Goal: Task Accomplishment & Management: Complete application form

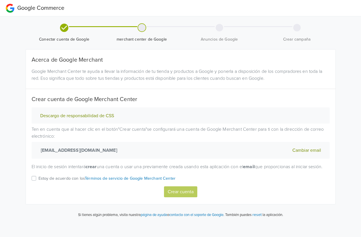
click at [39, 185] on label "Estoy de acuerdo con los Términos de servicio de Google Merchant Center" at bounding box center [107, 181] width 137 height 12
click at [0, 0] on input "Estoy de acuerdo con los Términos de servicio de Google Merchant Center" at bounding box center [0, 0] width 0 height 0
click at [166, 197] on button "Crear cuenta" at bounding box center [180, 191] width 33 height 11
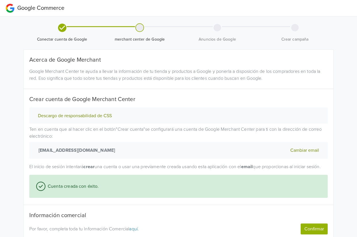
scroll to position [30, 0]
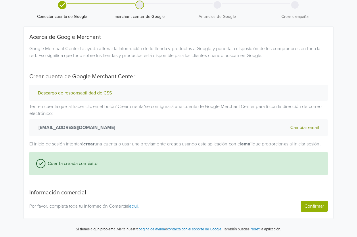
click at [324, 210] on button "Confirmar" at bounding box center [314, 205] width 27 height 11
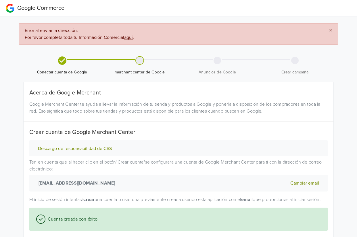
scroll to position [62, 0]
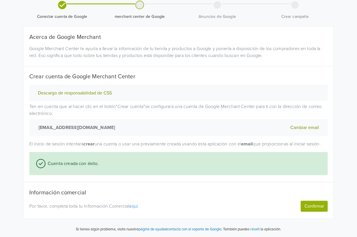
click at [319, 205] on button "Confirmar" at bounding box center [314, 205] width 27 height 11
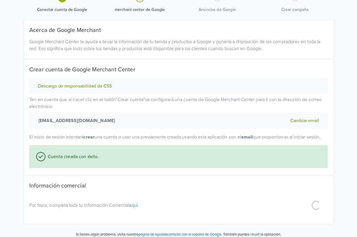
scroll to position [0, 0]
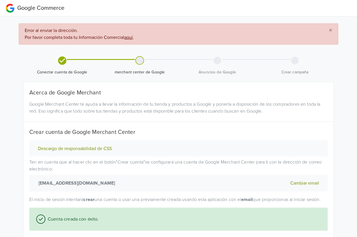
click at [132, 39] on u "aquí" at bounding box center [128, 38] width 9 height 6
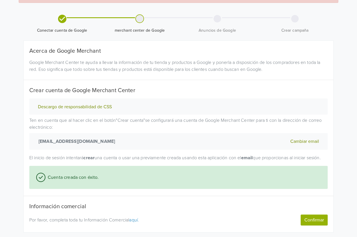
scroll to position [44, 0]
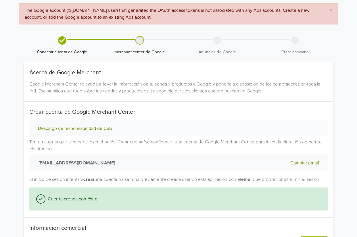
scroll to position [62, 0]
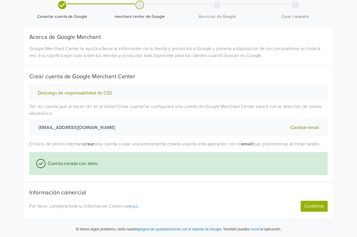
click at [321, 205] on button "Confirmar" at bounding box center [314, 205] width 27 height 11
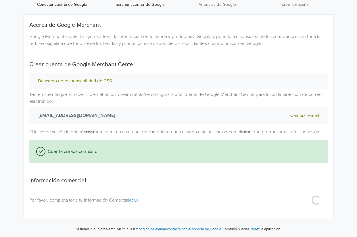
scroll to position [72, 0]
select select "cl"
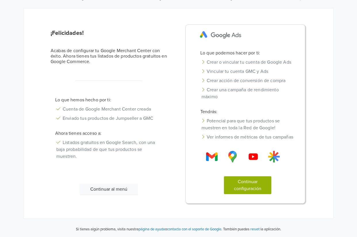
scroll to position [48, 0]
click at [122, 188] on button "Continuar al menú" at bounding box center [109, 188] width 58 height 11
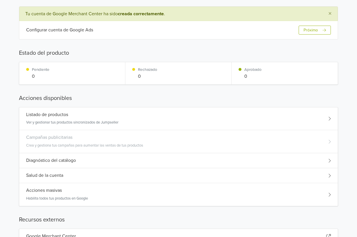
scroll to position [55, 0]
